Goal: Task Accomplishment & Management: Manage account settings

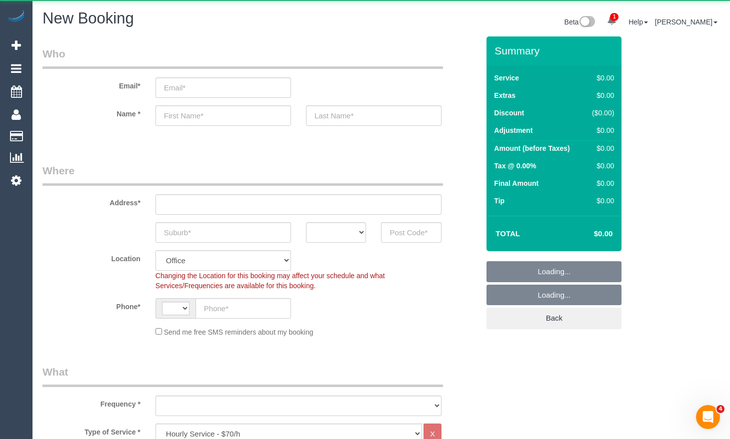
select select "string:AU"
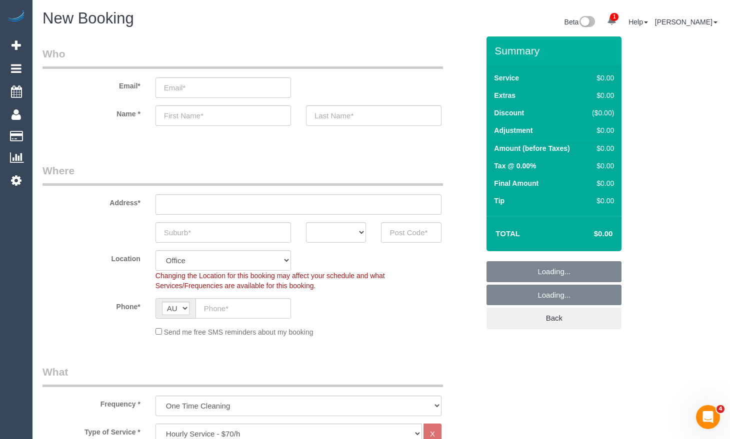
select select "object:2609"
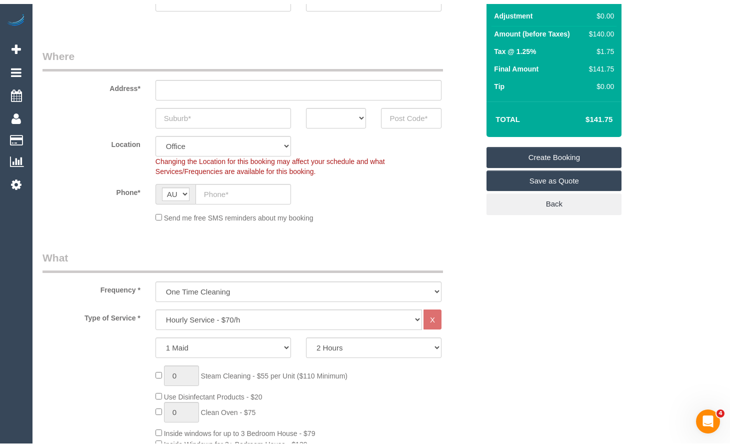
scroll to position [150, 0]
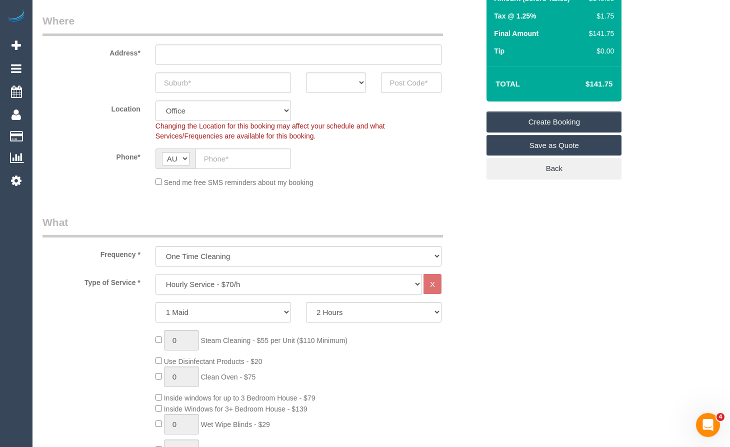
drag, startPoint x: 334, startPoint y: 282, endPoint x: 348, endPoint y: 281, distance: 13.5
click at [334, 282] on select "Hourly Service - $70/h Hourly Service - $65/h Hourly Service - $60/h Hourly Ser…" at bounding box center [288, 284] width 266 height 20
select select "210"
click at [155, 274] on select "Hourly Service - $70/h Hourly Service - $65/h Hourly Service - $60/h Hourly Ser…" at bounding box center [288, 284] width 266 height 20
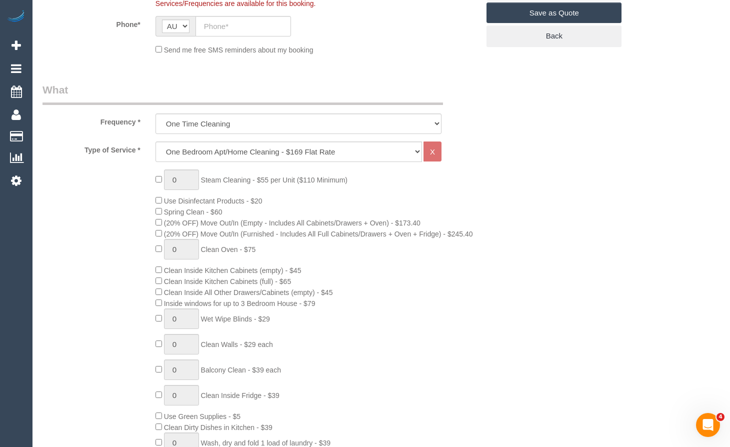
scroll to position [300, 0]
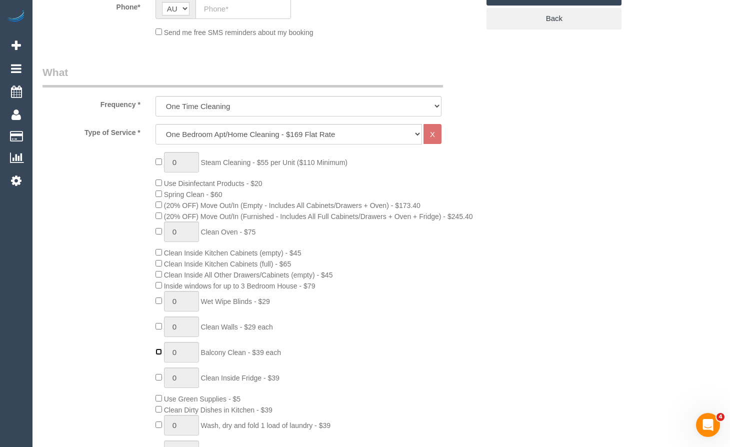
type input "1"
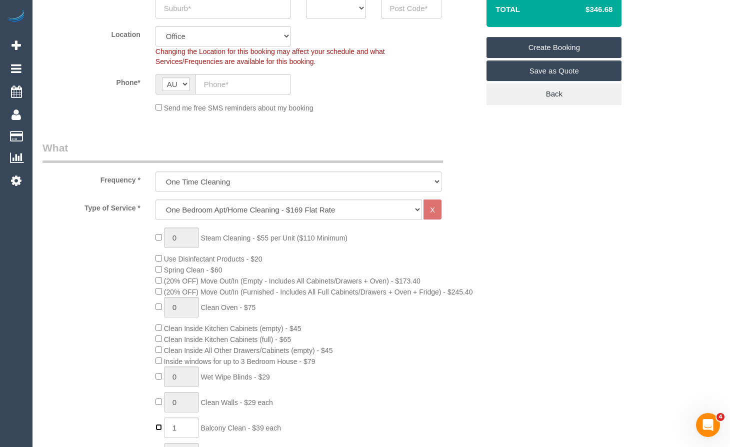
scroll to position [50, 0]
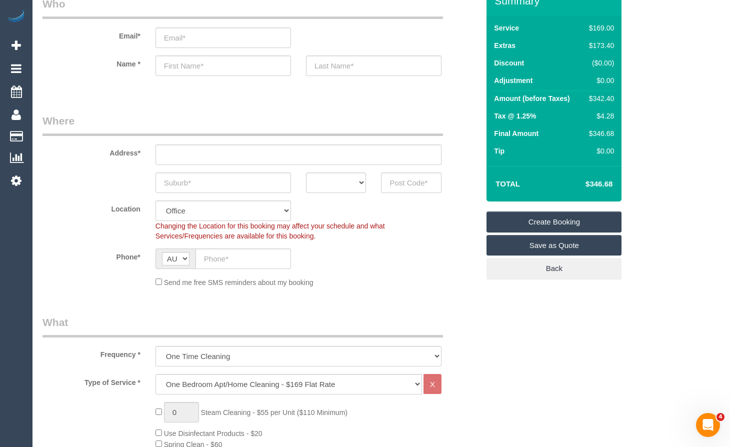
click at [522, 297] on div "Summary Service $169.00 Extras $173.40 Discount ($0.00) Adjustment $0.00 Amount…" at bounding box center [563, 143] width 169 height 313
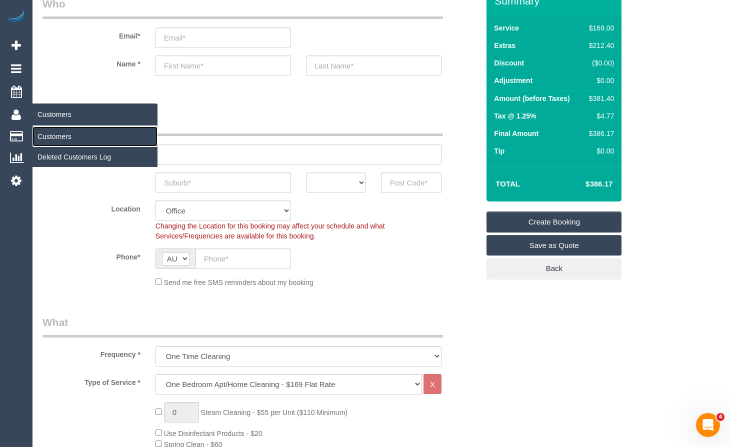
drag, startPoint x: 60, startPoint y: 136, endPoint x: 71, endPoint y: 137, distance: 10.5
click at [61, 136] on link "Customers" at bounding box center [94, 136] width 125 height 20
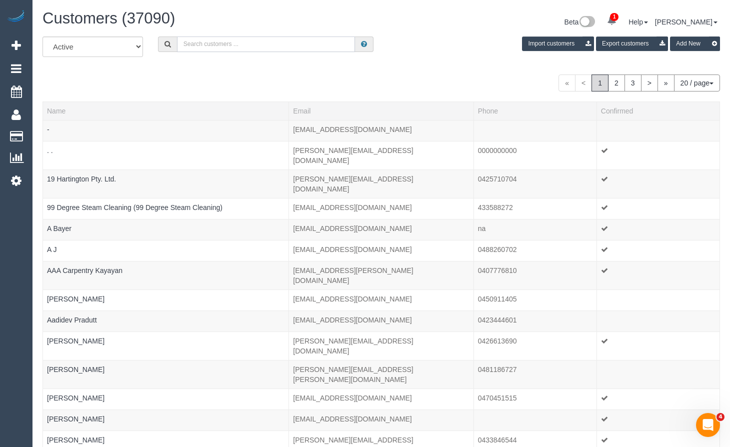
drag, startPoint x: 301, startPoint y: 43, endPoint x: 306, endPoint y: 29, distance: 15.0
click at [301, 43] on input "text" at bounding box center [266, 43] width 178 height 15
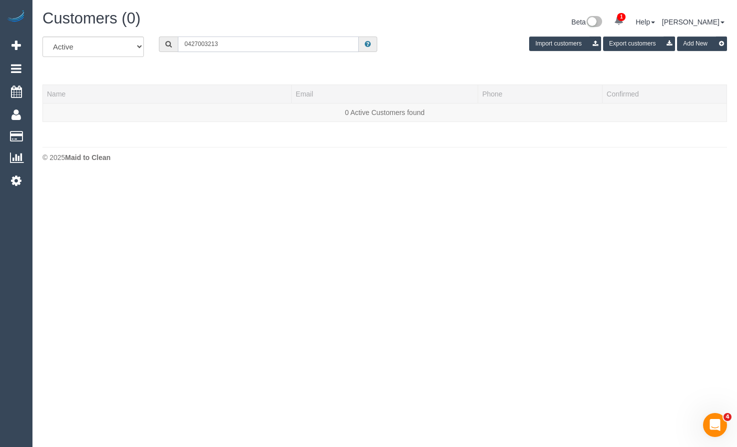
click at [196, 42] on input "0427003213" at bounding box center [268, 43] width 181 height 15
click at [200, 43] on input "0427003213" at bounding box center [268, 43] width 181 height 15
click at [199, 44] on input "0427003213" at bounding box center [268, 43] width 181 height 15
click at [209, 41] on input "0427 003213" at bounding box center [268, 43] width 181 height 15
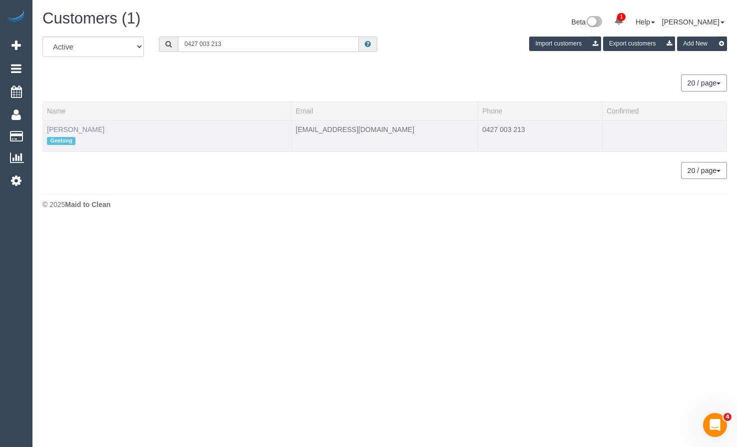
type input "0427 003 213"
click at [83, 126] on link "[PERSON_NAME]" at bounding box center [75, 129] width 57 height 8
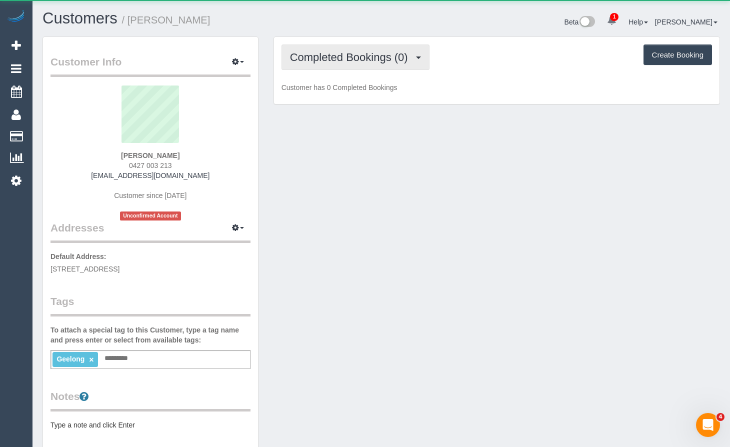
click at [398, 58] on span "Completed Bookings (0)" at bounding box center [351, 57] width 123 height 12
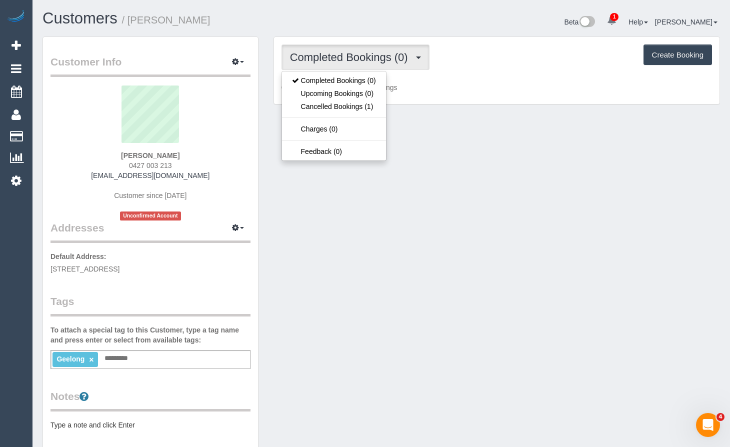
click at [352, 113] on ul "Completed Bookings (0) Upcoming Bookings (0) Cancelled Bookings (1) Charges (0)…" at bounding box center [333, 116] width 105 height 90
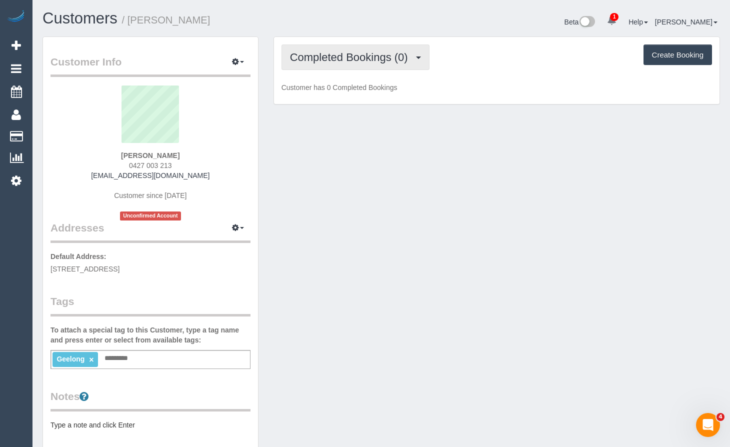
click at [375, 61] on span "Completed Bookings (0)" at bounding box center [351, 57] width 123 height 12
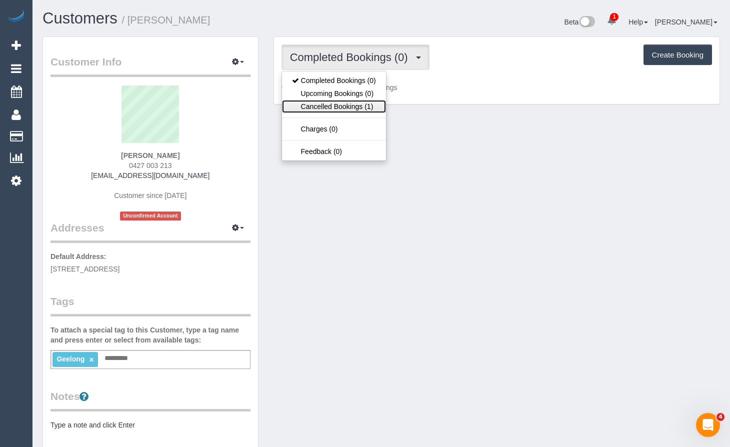
click at [357, 101] on link "Cancelled Bookings (1)" at bounding box center [334, 106] width 104 height 13
